Goal: Task Accomplishment & Management: Use online tool/utility

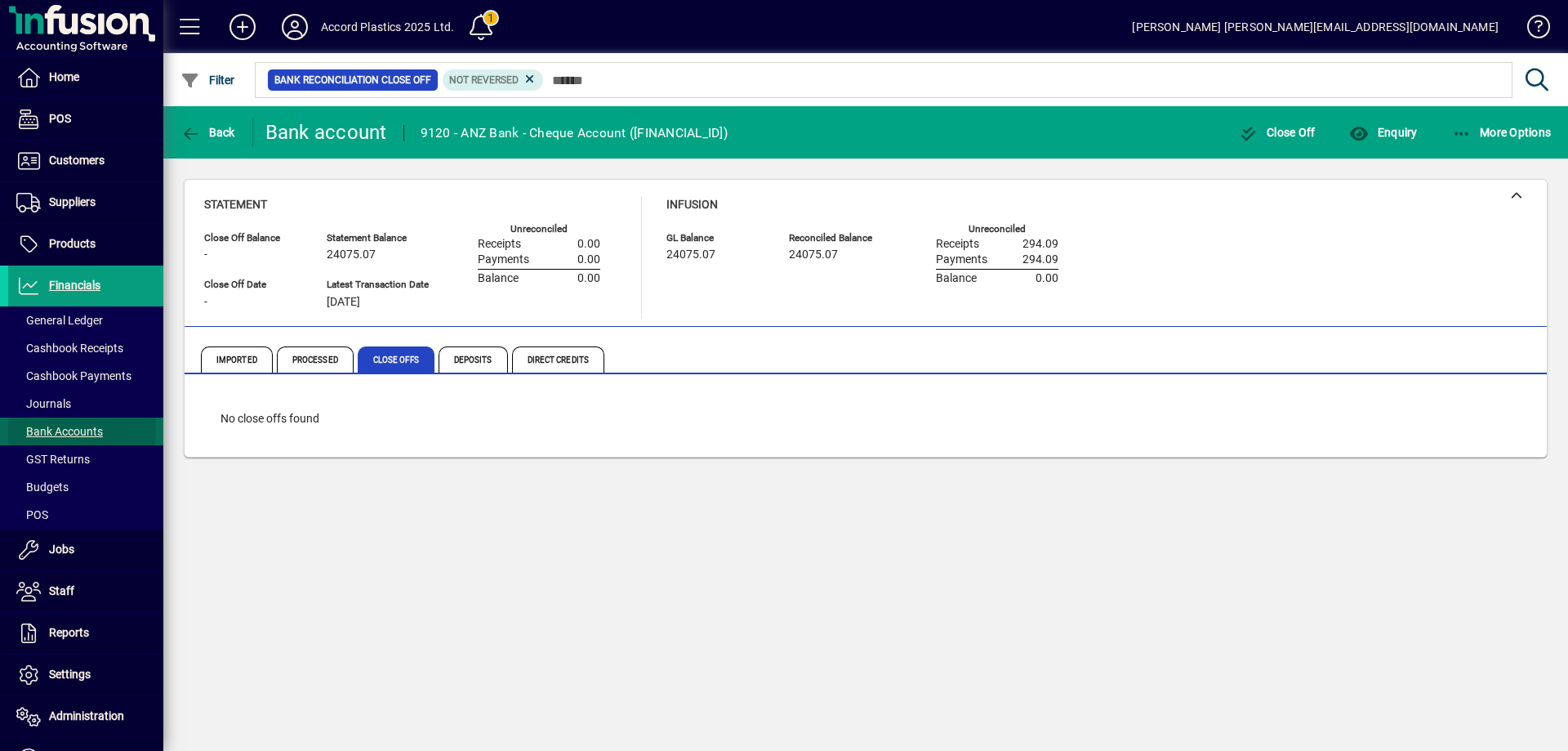
click at [80, 427] on span "Bank Accounts" at bounding box center [60, 431] width 87 height 13
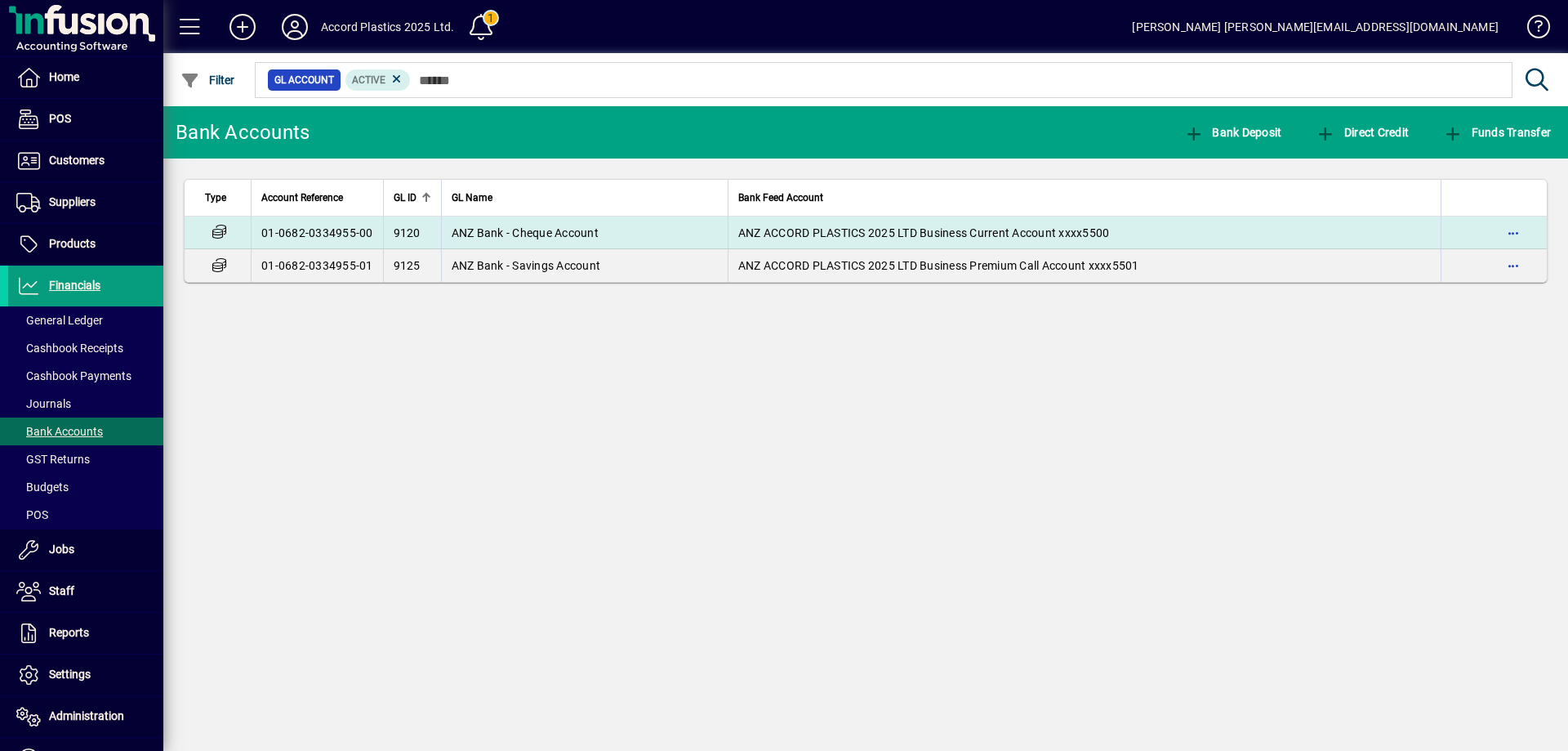
click at [309, 223] on td "01-0682-0334955-00" at bounding box center [317, 232] width 132 height 32
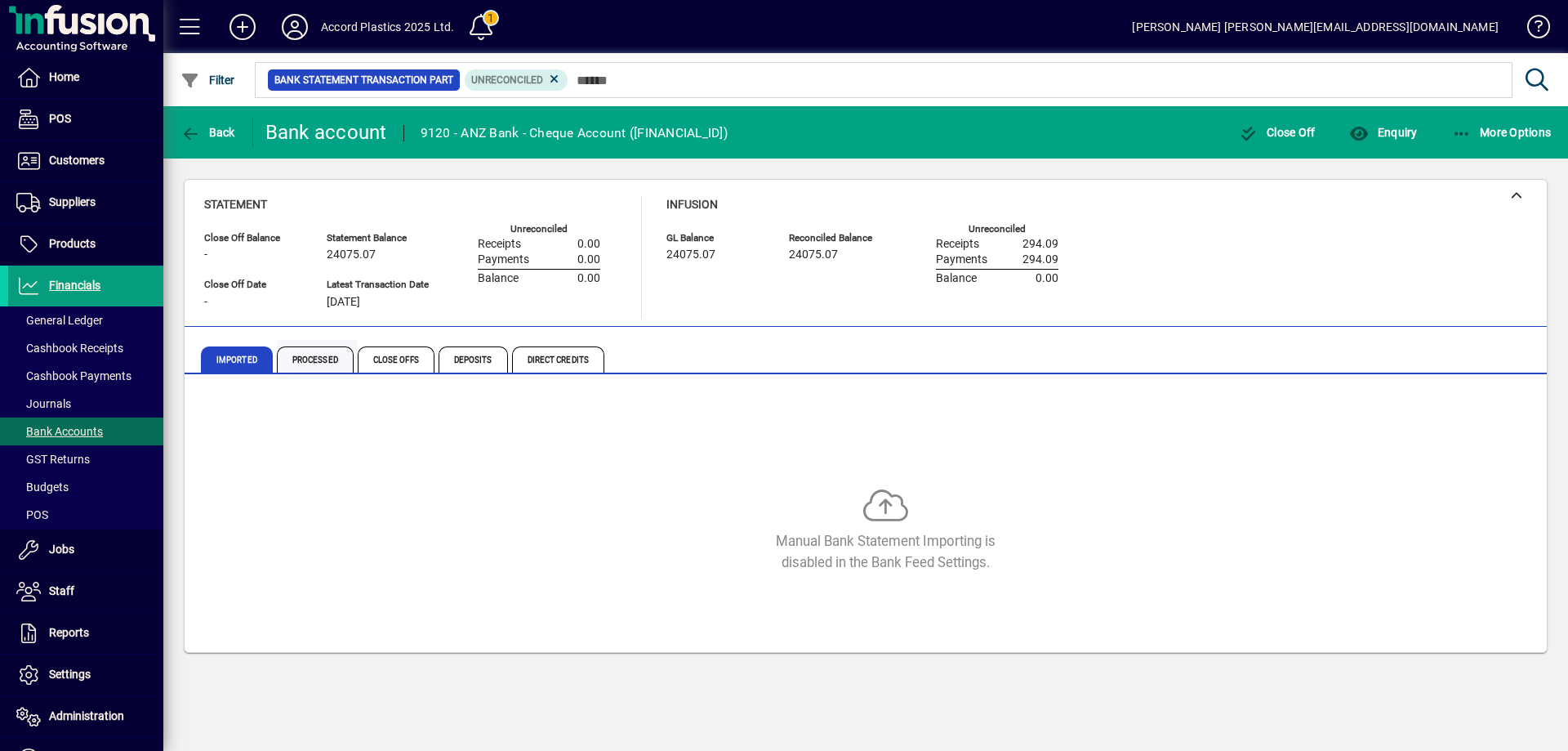
click at [311, 363] on span "Processed" at bounding box center [315, 360] width 77 height 26
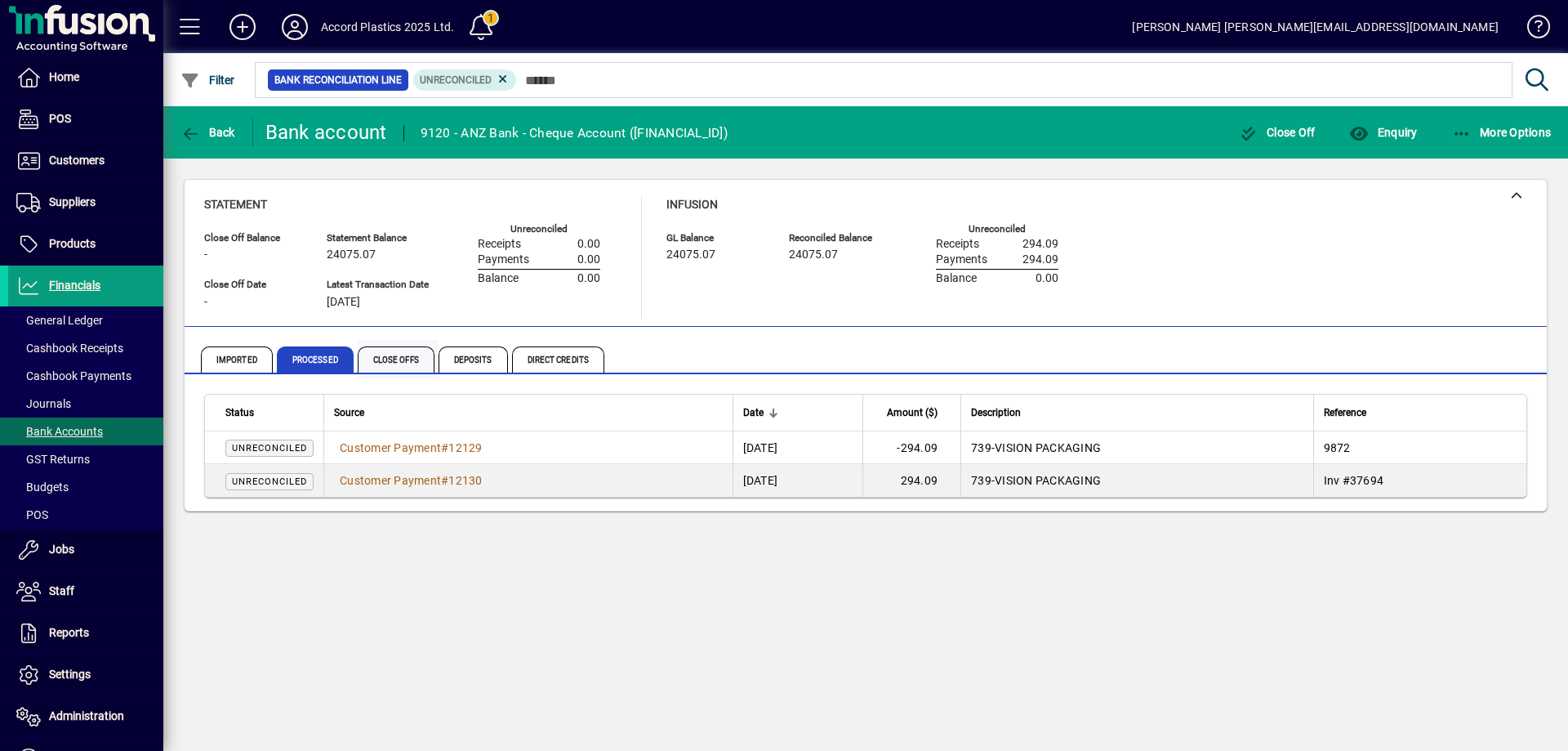
click at [424, 355] on span "Close Offs" at bounding box center [396, 360] width 77 height 26
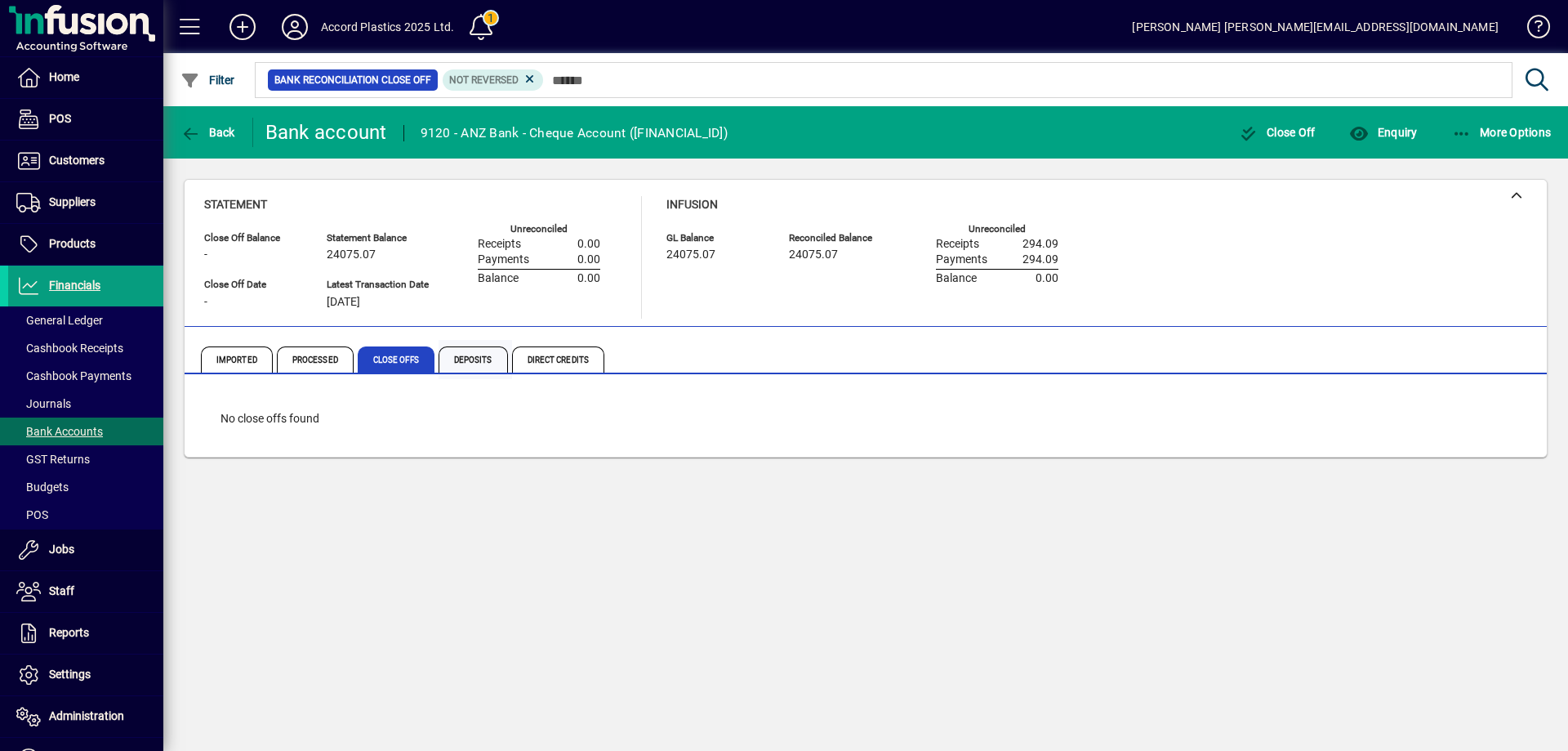
click at [486, 353] on span "Deposits" at bounding box center [472, 360] width 69 height 26
click at [314, 347] on span "Processed" at bounding box center [315, 360] width 77 height 26
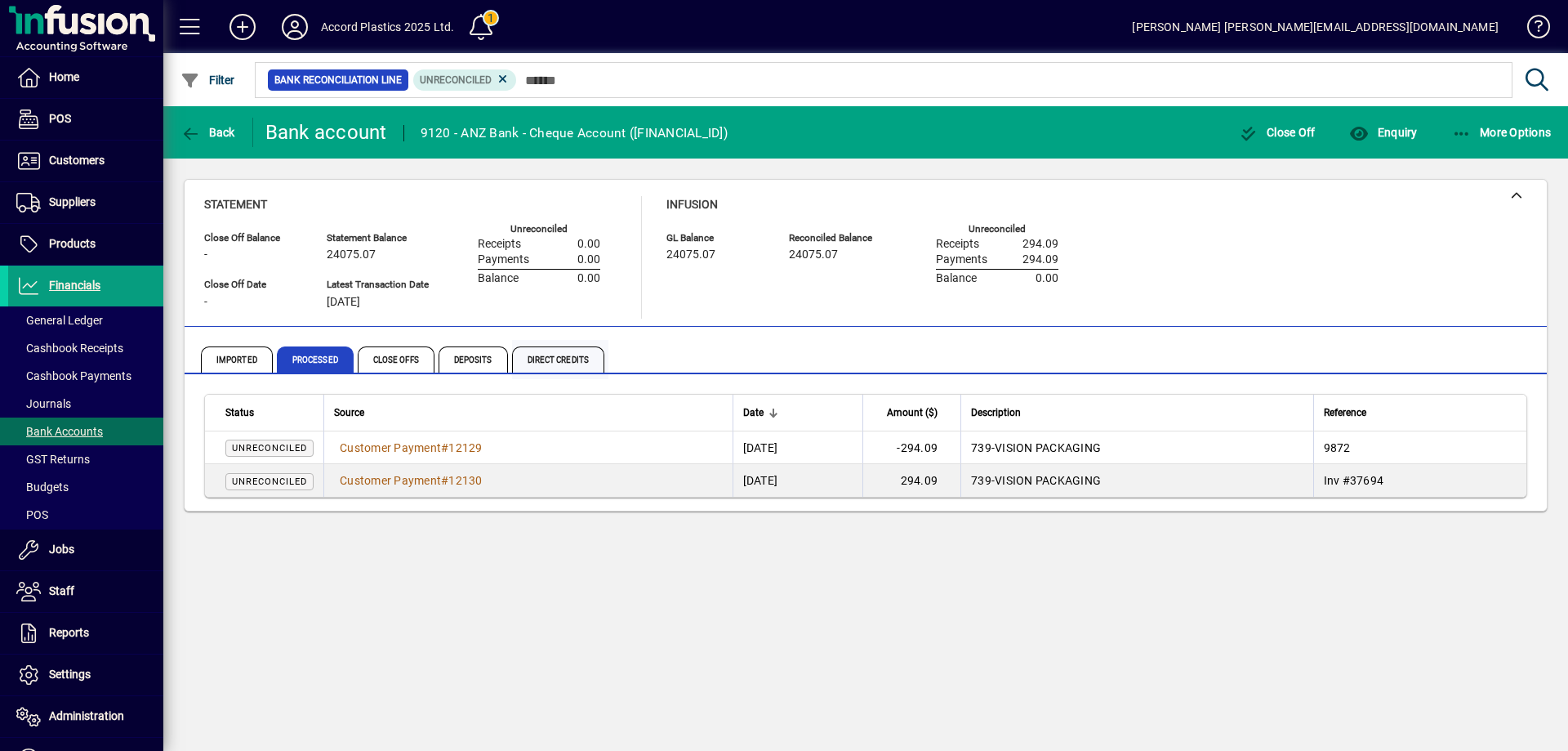
click at [576, 361] on span "Direct Credits" at bounding box center [557, 360] width 92 height 26
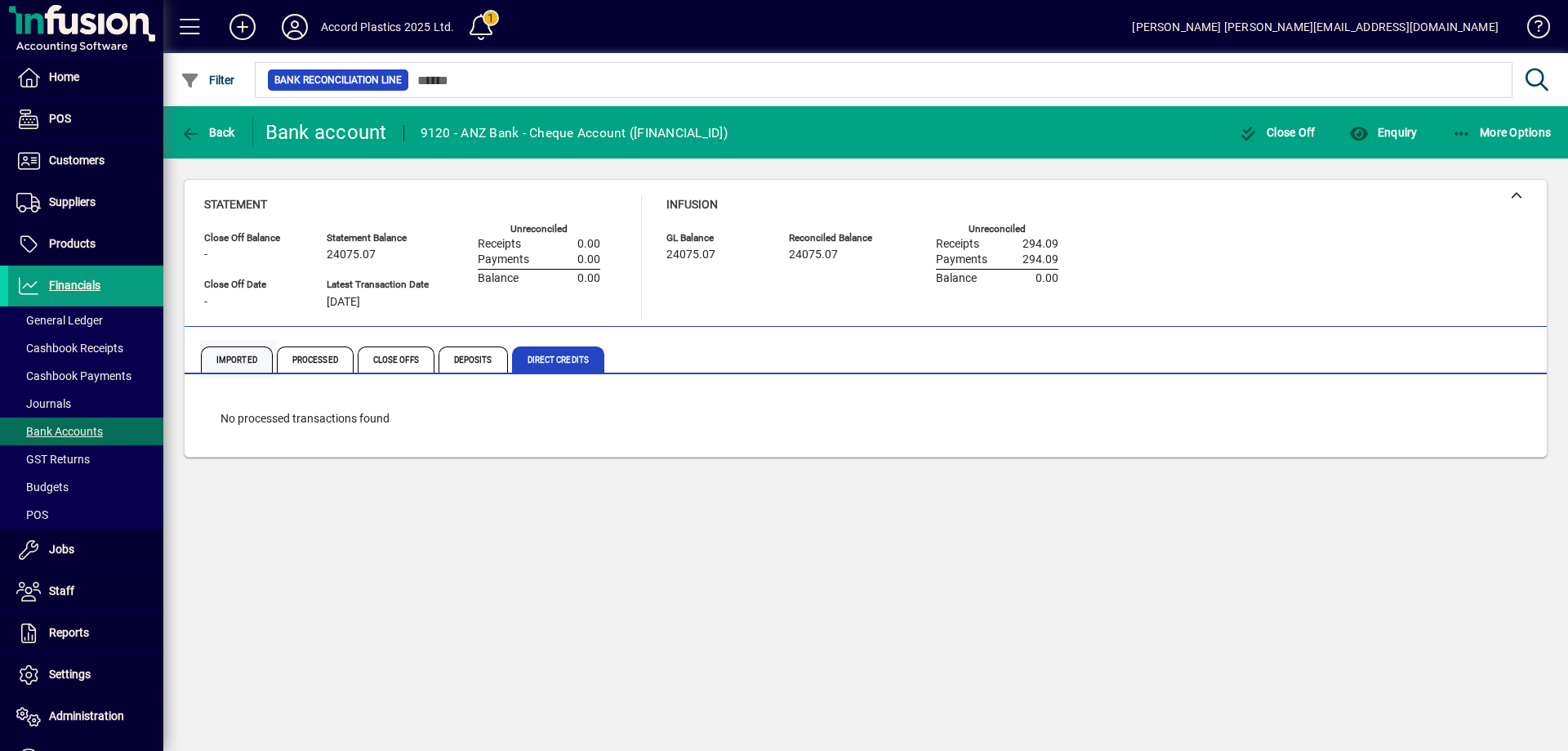
click at [220, 363] on span "Imported" at bounding box center [237, 360] width 72 height 26
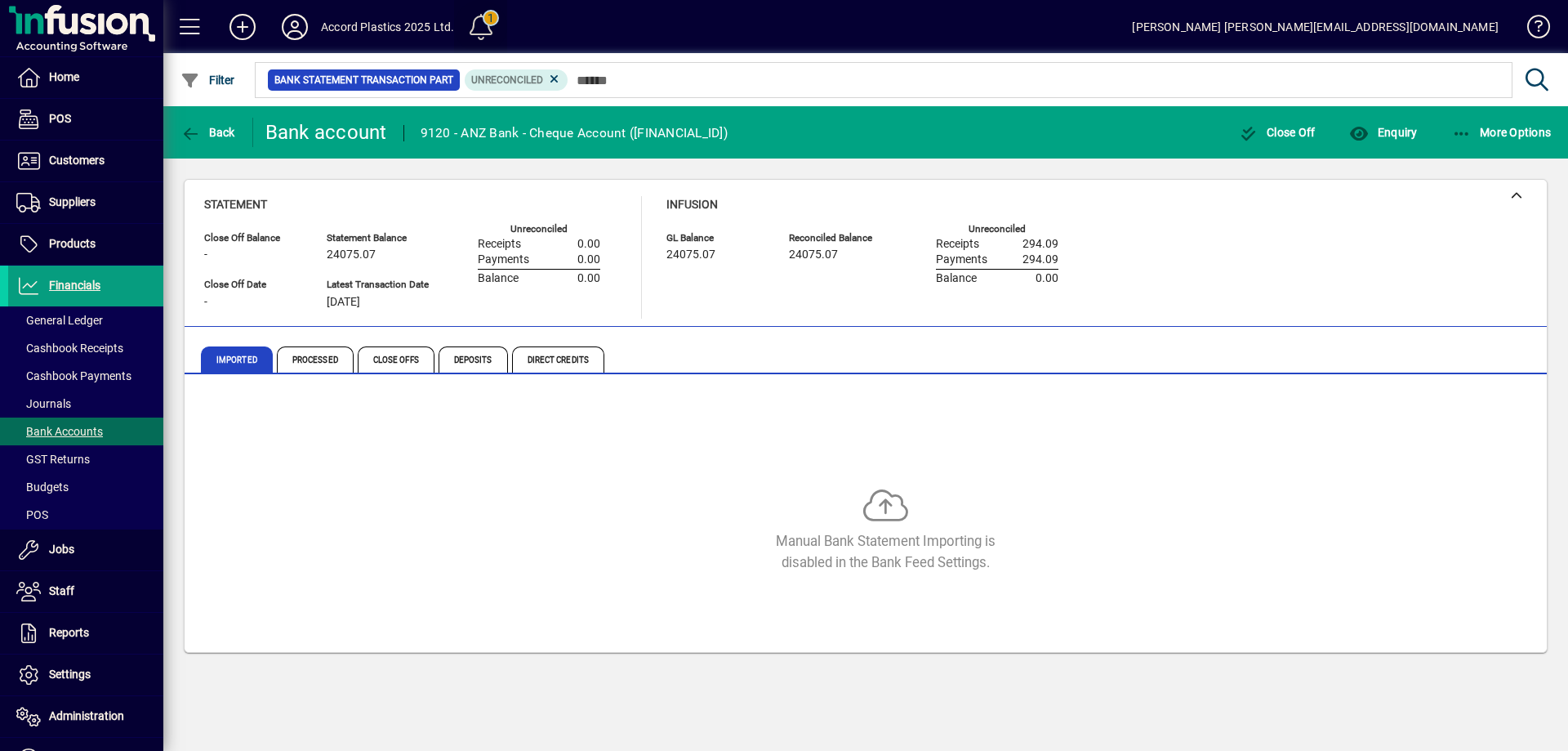
click at [475, 25] on span at bounding box center [480, 26] width 39 height 39
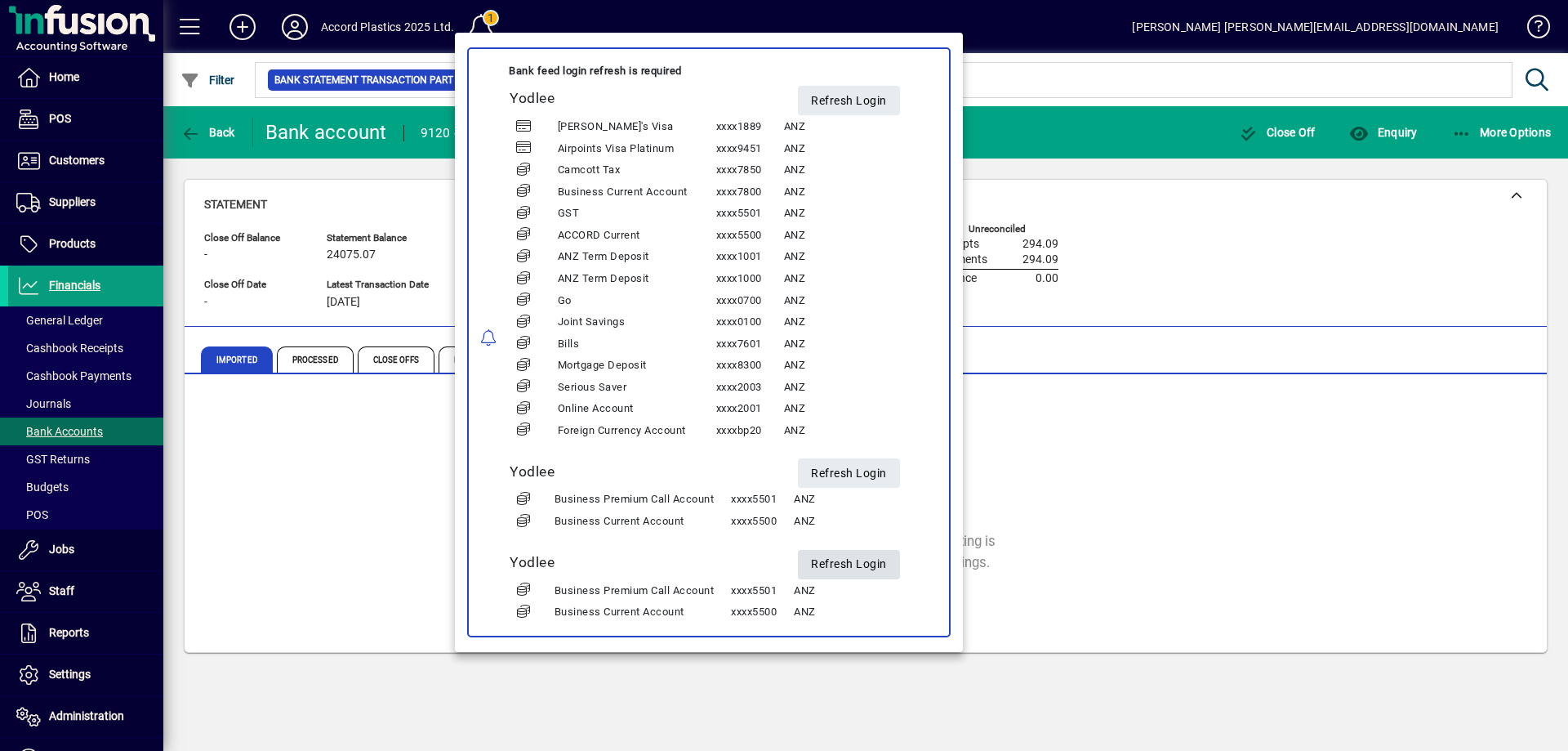
click at [851, 562] on span "Refresh Login" at bounding box center [849, 564] width 76 height 27
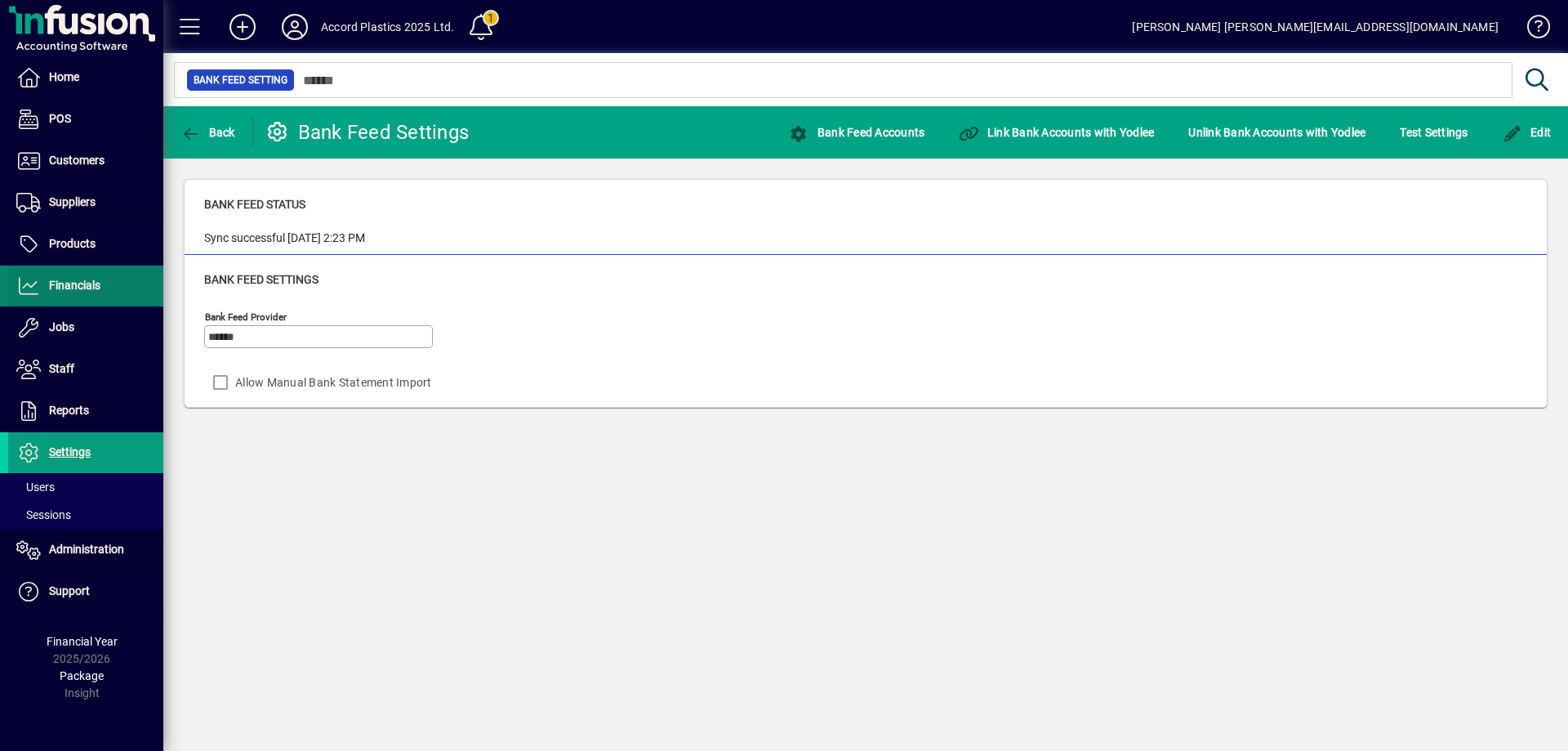
click at [74, 291] on span "Financials" at bounding box center [74, 284] width 52 height 13
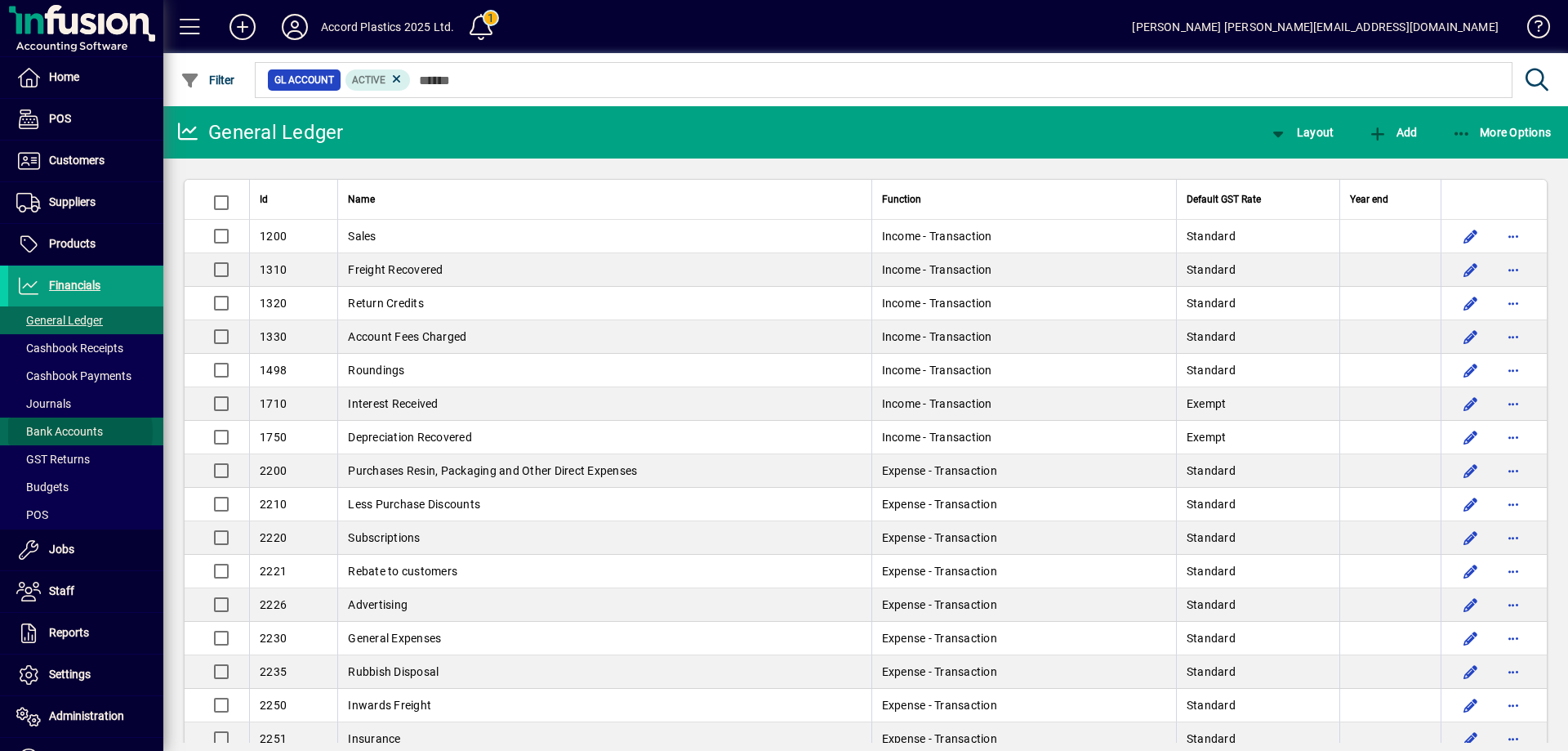
click at [69, 432] on span "Bank Accounts" at bounding box center [60, 431] width 87 height 13
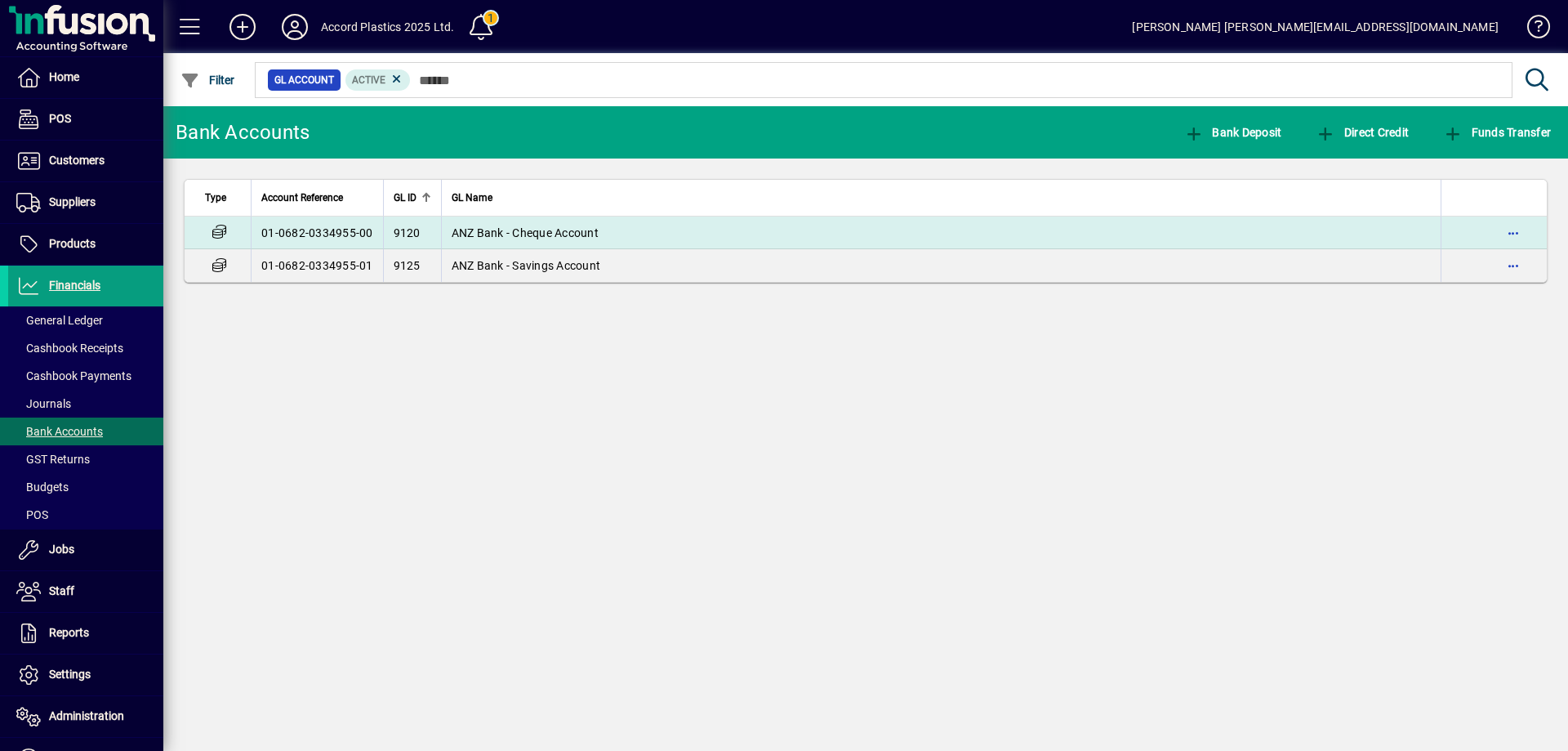
click at [515, 235] on span "ANZ Bank - Cheque Account" at bounding box center [525, 233] width 147 height 13
